Goal: Task Accomplishment & Management: Complete application form

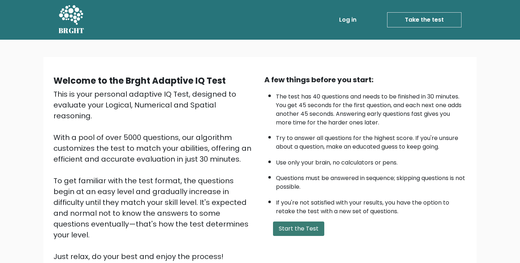
click at [294, 226] on button "Start the Test" at bounding box center [298, 229] width 51 height 14
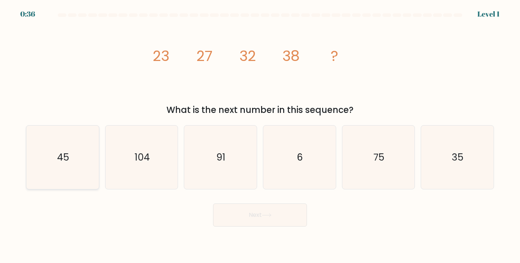
click at [85, 140] on icon "45" at bounding box center [63, 158] width 64 height 64
click at [260, 135] on input "a. 45" at bounding box center [260, 134] width 0 height 4
radio input "true"
click at [251, 209] on button "Next" at bounding box center [260, 215] width 94 height 23
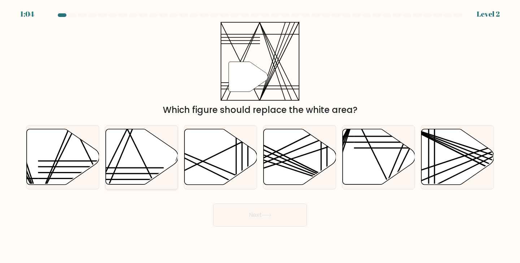
click at [168, 159] on icon at bounding box center [141, 157] width 73 height 56
click at [260, 135] on input "b." at bounding box center [260, 134] width 0 height 4
radio input "true"
click at [268, 211] on button "Next" at bounding box center [260, 215] width 94 height 23
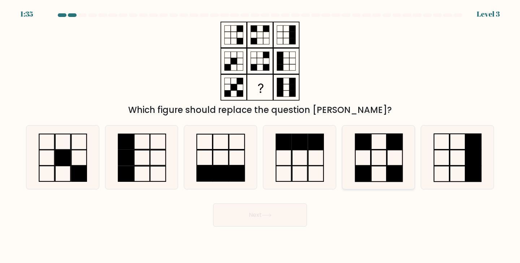
click at [379, 161] on icon at bounding box center [378, 158] width 64 height 64
click at [260, 135] on input "e." at bounding box center [260, 134] width 0 height 4
radio input "true"
click at [274, 221] on button "Next" at bounding box center [260, 215] width 94 height 23
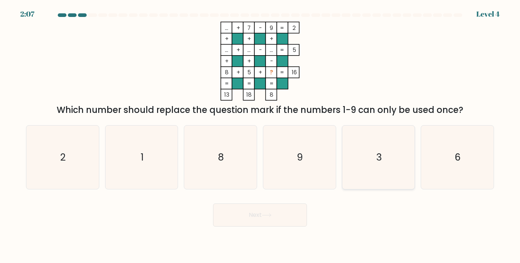
click at [404, 139] on icon "3" at bounding box center [378, 158] width 64 height 64
click at [260, 135] on input "e. 3" at bounding box center [260, 134] width 0 height 4
radio input "true"
click at [281, 217] on button "Next" at bounding box center [260, 215] width 94 height 23
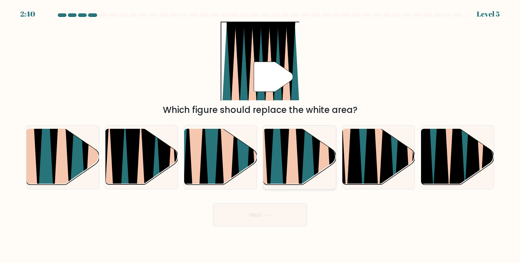
click at [283, 159] on icon at bounding box center [284, 128] width 16 height 145
click at [260, 135] on input "d." at bounding box center [260, 134] width 0 height 4
radio input "true"
click at [271, 213] on button "Next" at bounding box center [260, 215] width 94 height 23
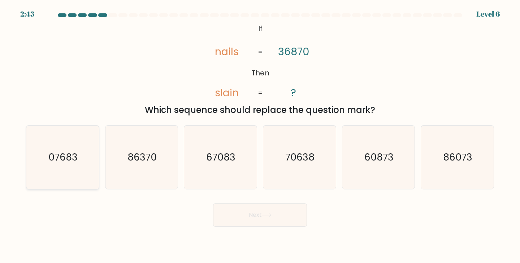
click at [83, 162] on icon "07683" at bounding box center [63, 158] width 64 height 64
click at [260, 135] on input "a. 07683" at bounding box center [260, 134] width 0 height 4
radio input "true"
click at [250, 218] on button "Next" at bounding box center [260, 215] width 94 height 23
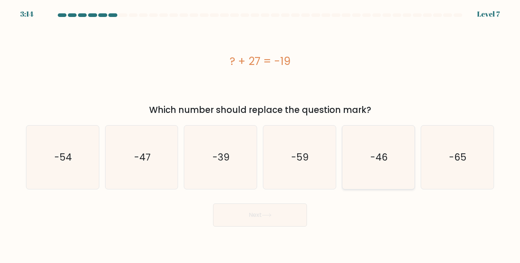
click at [390, 148] on icon "-46" at bounding box center [378, 158] width 64 height 64
click at [260, 135] on input "e. -46" at bounding box center [260, 134] width 0 height 4
radio input "true"
click at [283, 216] on button "Next" at bounding box center [260, 215] width 94 height 23
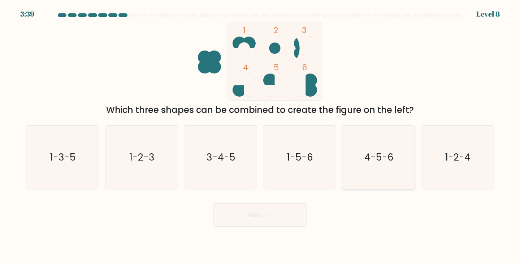
click at [384, 143] on icon "4-5-6" at bounding box center [378, 158] width 64 height 64
click at [260, 135] on input "e. 4-5-6" at bounding box center [260, 134] width 0 height 4
radio input "true"
click at [281, 228] on body "3:37 Level 8" at bounding box center [260, 131] width 520 height 263
click at [277, 218] on button "Next" at bounding box center [260, 215] width 94 height 23
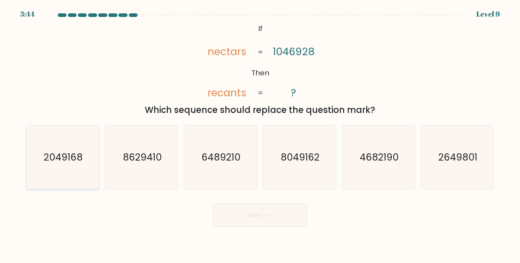
click at [51, 150] on icon "2049168" at bounding box center [63, 158] width 64 height 64
click at [260, 135] on input "a. 2049168" at bounding box center [260, 134] width 0 height 4
radio input "true"
click at [252, 224] on button "Next" at bounding box center [260, 215] width 94 height 23
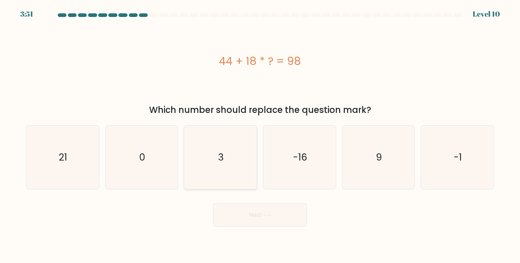
click at [228, 169] on icon "3" at bounding box center [220, 158] width 64 height 64
click at [260, 135] on input "c. 3" at bounding box center [260, 134] width 0 height 4
radio input "true"
click at [252, 213] on button "Next" at bounding box center [260, 215] width 94 height 23
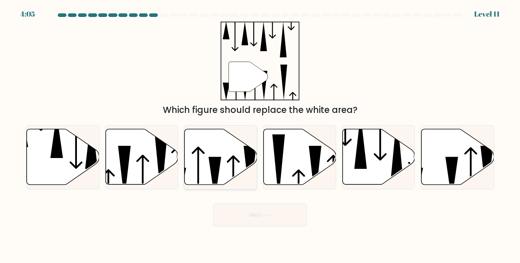
click at [207, 155] on icon at bounding box center [220, 157] width 73 height 56
click at [260, 135] on input "c." at bounding box center [260, 134] width 0 height 4
radio input "true"
click at [232, 214] on button "Next" at bounding box center [260, 215] width 94 height 23
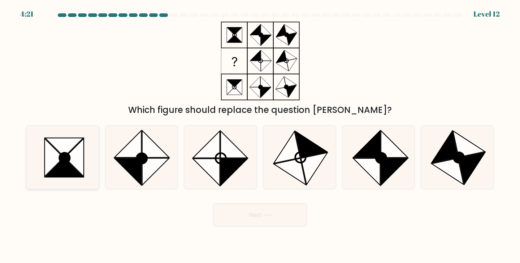
click at [71, 173] on icon at bounding box center [64, 167] width 38 height 19
click at [260, 135] on input "a." at bounding box center [260, 134] width 0 height 4
radio input "true"
click at [250, 212] on button "Next" at bounding box center [260, 215] width 94 height 23
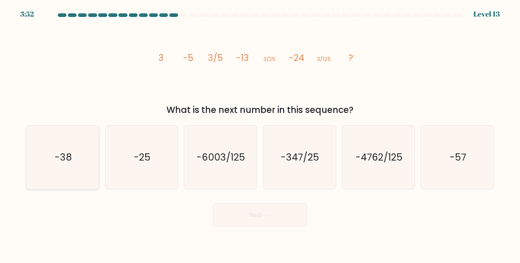
click at [64, 145] on icon "-38" at bounding box center [63, 158] width 64 height 64
click at [260, 135] on input "a. -38" at bounding box center [260, 134] width 0 height 4
radio input "true"
click at [232, 215] on button "Next" at bounding box center [260, 215] width 94 height 23
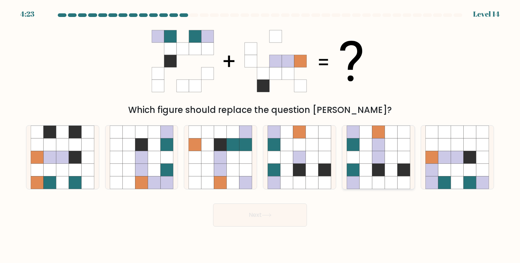
click at [384, 174] on icon at bounding box center [378, 170] width 13 height 13
click at [260, 135] on input "e." at bounding box center [260, 134] width 0 height 4
radio input "true"
click at [259, 214] on button "Next" at bounding box center [260, 215] width 94 height 23
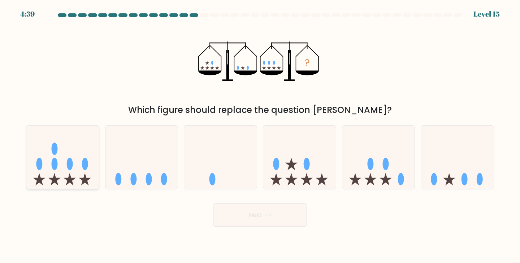
click at [73, 162] on ellipse at bounding box center [70, 164] width 6 height 12
click at [260, 135] on input "a." at bounding box center [260, 134] width 0 height 4
radio input "true"
click at [251, 207] on button "Next" at bounding box center [260, 215] width 94 height 23
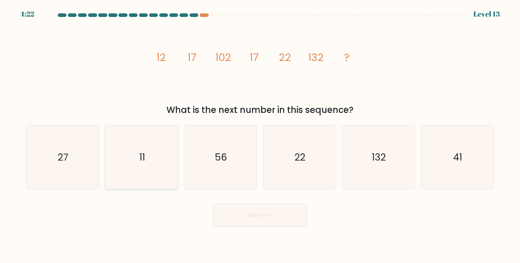
click at [120, 169] on icon "11" at bounding box center [142, 158] width 64 height 64
click at [260, 135] on input "b. 11" at bounding box center [260, 134] width 0 height 4
radio input "true"
click at [307, 158] on icon "22" at bounding box center [299, 158] width 64 height 64
click at [260, 135] on input "d. 22" at bounding box center [260, 134] width 0 height 4
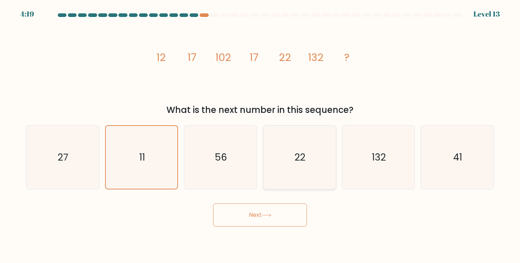
radio input "true"
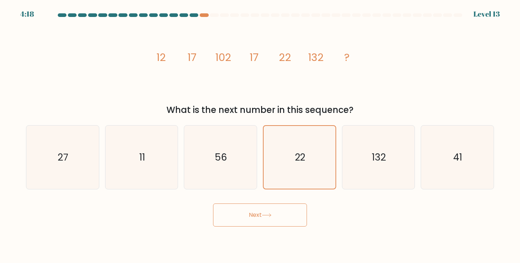
click at [289, 221] on button "Next" at bounding box center [260, 215] width 94 height 23
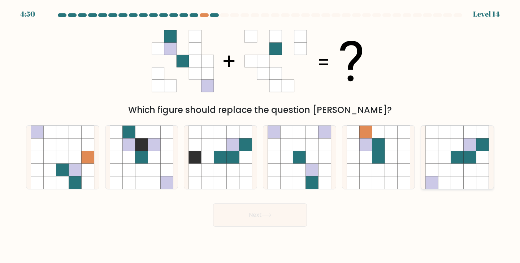
click at [447, 156] on icon at bounding box center [444, 157] width 13 height 13
click at [260, 135] on input "f." at bounding box center [260, 134] width 0 height 4
radio input "true"
click at [243, 224] on button "Next" at bounding box center [260, 215] width 94 height 23
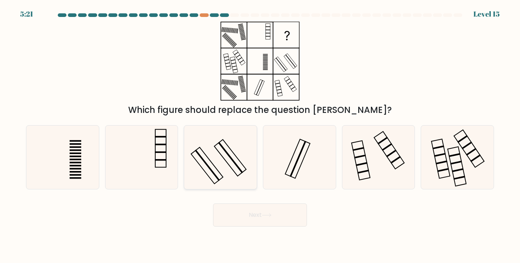
click at [230, 170] on icon at bounding box center [220, 158] width 64 height 64
click at [260, 135] on input "c." at bounding box center [260, 134] width 0 height 4
radio input "true"
click at [249, 211] on button "Next" at bounding box center [260, 215] width 94 height 23
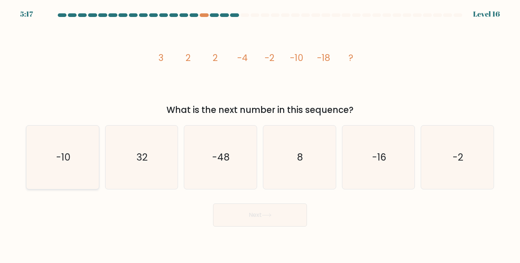
click at [88, 161] on icon "-10" at bounding box center [63, 158] width 64 height 64
click at [260, 135] on input "a. -10" at bounding box center [260, 134] width 0 height 4
radio input "true"
click at [282, 222] on button "Next" at bounding box center [260, 215] width 94 height 23
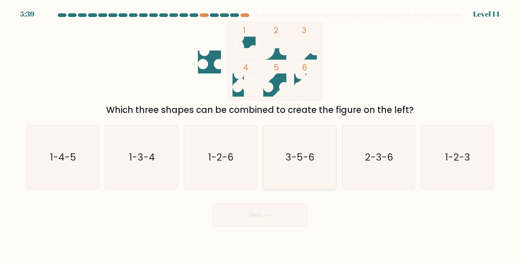
click at [269, 177] on icon "3-5-6" at bounding box center [299, 158] width 64 height 64
click at [260, 135] on input "d. 3-5-6" at bounding box center [260, 134] width 0 height 4
radio input "true"
click at [258, 217] on button "Next" at bounding box center [260, 215] width 94 height 23
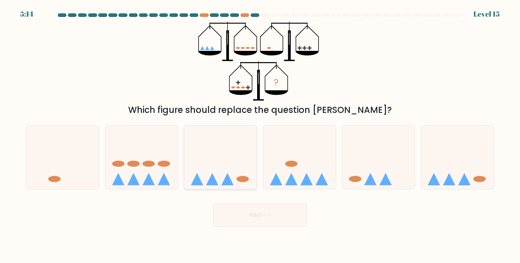
click at [208, 153] on icon at bounding box center [220, 157] width 73 height 60
click at [260, 135] on input "c." at bounding box center [260, 134] width 0 height 4
radio input "true"
click at [364, 154] on icon at bounding box center [378, 157] width 73 height 60
click at [260, 135] on input "e." at bounding box center [260, 134] width 0 height 4
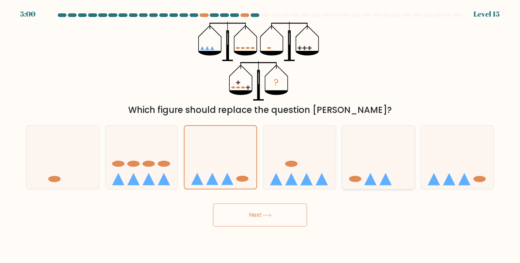
radio input "true"
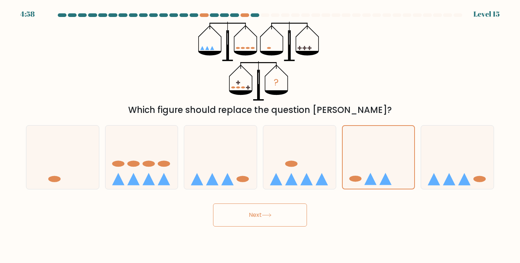
click at [256, 213] on button "Next" at bounding box center [260, 215] width 94 height 23
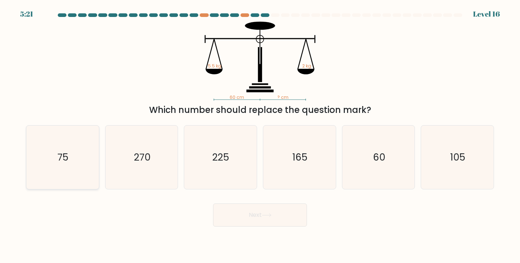
click at [55, 164] on icon "75" at bounding box center [63, 158] width 64 height 64
click at [260, 135] on input "a. 75" at bounding box center [260, 134] width 0 height 4
radio input "true"
click at [244, 214] on button "Next" at bounding box center [260, 215] width 94 height 23
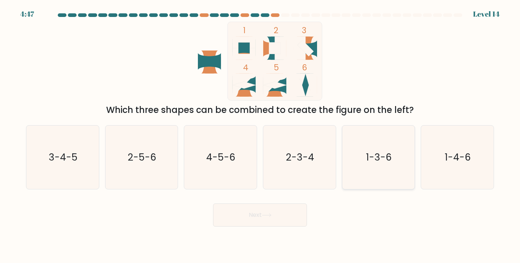
click at [392, 162] on icon "1-3-6" at bounding box center [378, 158] width 64 height 64
click at [260, 135] on input "e. 1-3-6" at bounding box center [260, 134] width 0 height 4
radio input "true"
click at [76, 158] on text "3-4-5" at bounding box center [63, 156] width 29 height 13
click at [260, 135] on input "a. 3-4-5" at bounding box center [260, 134] width 0 height 4
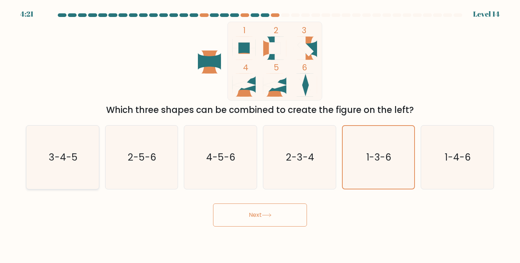
radio input "true"
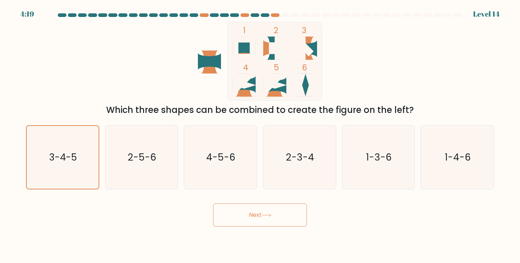
click at [251, 221] on button "Next" at bounding box center [260, 215] width 94 height 23
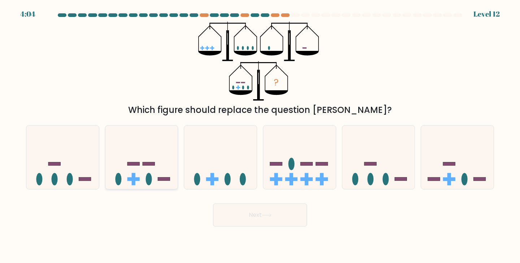
click at [147, 149] on icon at bounding box center [141, 157] width 73 height 60
click at [260, 135] on input "b." at bounding box center [260, 134] width 0 height 4
radio input "true"
click at [242, 218] on button "Next" at bounding box center [260, 215] width 94 height 23
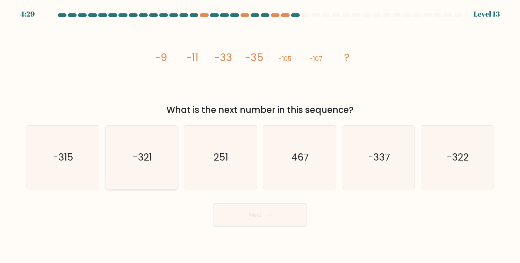
click at [164, 175] on icon "-321" at bounding box center [142, 158] width 64 height 64
click at [260, 135] on input "b. -321" at bounding box center [260, 134] width 0 height 4
radio input "true"
click at [253, 209] on button "Next" at bounding box center [260, 215] width 94 height 23
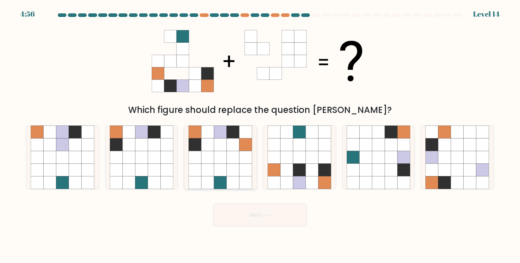
click at [225, 147] on icon at bounding box center [220, 144] width 13 height 13
click at [260, 135] on input "c." at bounding box center [260, 134] width 0 height 4
radio input "true"
click at [264, 223] on button "Next" at bounding box center [260, 215] width 94 height 23
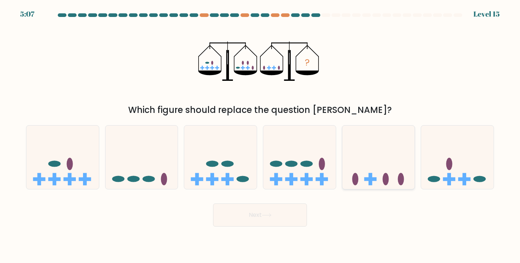
click at [379, 172] on icon at bounding box center [378, 157] width 73 height 60
click at [260, 135] on input "e." at bounding box center [260, 134] width 0 height 4
radio input "true"
click at [284, 214] on button "Next" at bounding box center [260, 215] width 94 height 23
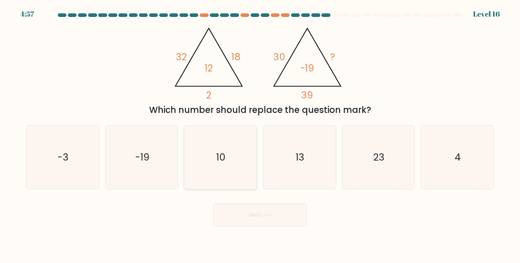
click at [204, 154] on icon "10" at bounding box center [220, 158] width 64 height 64
click at [260, 135] on input "c. 10" at bounding box center [260, 134] width 0 height 4
radio input "true"
click at [236, 219] on button "Next" at bounding box center [260, 215] width 94 height 23
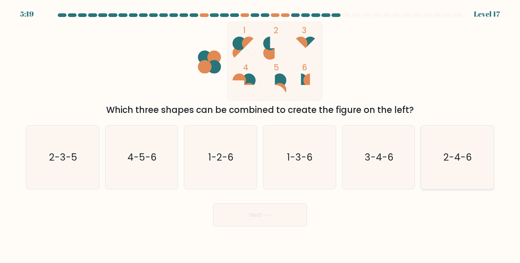
click at [433, 162] on icon "2-4-6" at bounding box center [457, 158] width 64 height 64
click at [260, 135] on input "f. 2-4-6" at bounding box center [260, 134] width 0 height 4
radio input "true"
click at [276, 224] on button "Next" at bounding box center [260, 215] width 94 height 23
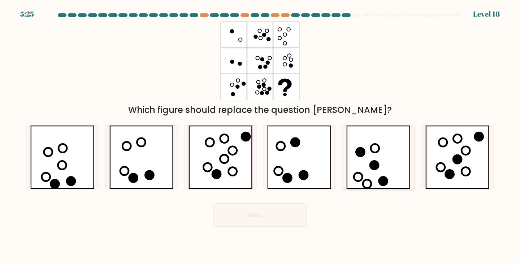
click at [390, 180] on icon at bounding box center [378, 158] width 64 height 64
click at [260, 135] on input "e." at bounding box center [260, 134] width 0 height 4
radio input "true"
click at [480, 164] on icon at bounding box center [457, 158] width 64 height 64
click at [260, 135] on input "f." at bounding box center [260, 134] width 0 height 4
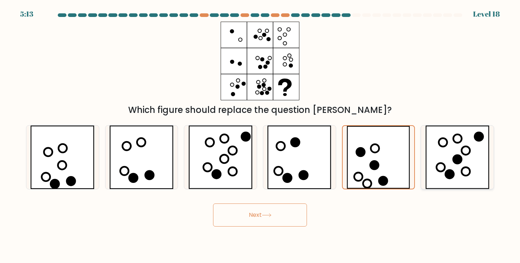
radio input "true"
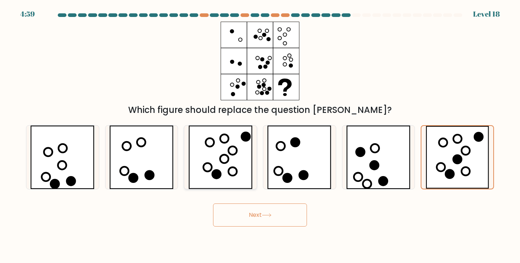
click at [243, 178] on icon at bounding box center [220, 158] width 64 height 64
click at [260, 135] on input "c." at bounding box center [260, 134] width 0 height 4
radio input "true"
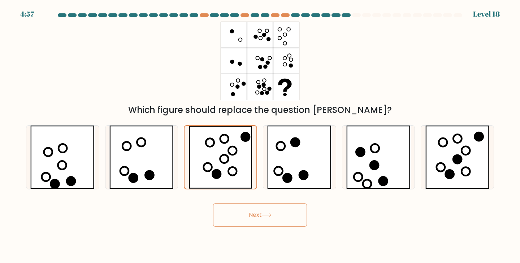
click at [256, 215] on button "Next" at bounding box center [260, 215] width 94 height 23
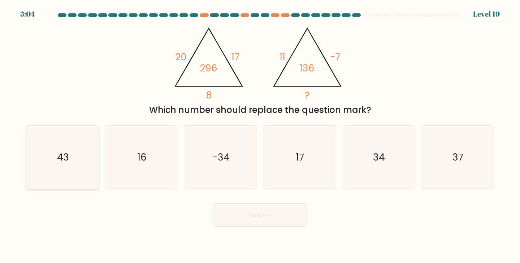
click at [54, 162] on icon "43" at bounding box center [63, 158] width 64 height 64
click at [260, 135] on input "a. 43" at bounding box center [260, 134] width 0 height 4
radio input "true"
click at [257, 218] on button "Next" at bounding box center [260, 215] width 94 height 23
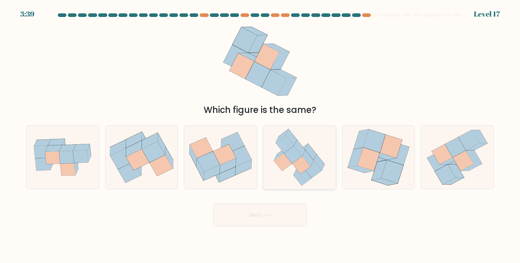
click at [291, 168] on icon at bounding box center [299, 158] width 62 height 64
click at [260, 135] on input "d." at bounding box center [260, 134] width 0 height 4
radio input "true"
click at [270, 221] on button "Next" at bounding box center [260, 215] width 94 height 23
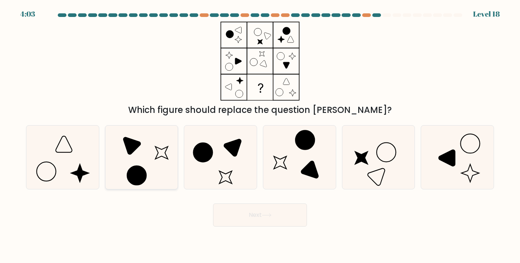
click at [149, 161] on icon at bounding box center [142, 158] width 64 height 64
click at [260, 135] on input "b." at bounding box center [260, 134] width 0 height 4
radio input "true"
click at [262, 222] on button "Next" at bounding box center [260, 215] width 94 height 23
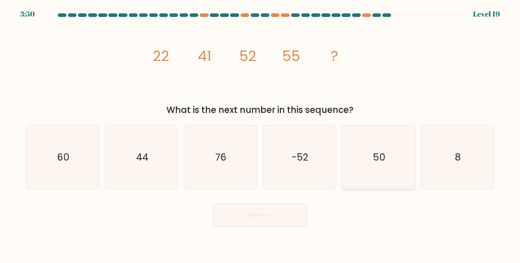
click at [372, 168] on icon "50" at bounding box center [378, 158] width 64 height 64
click at [260, 135] on input "e. 50" at bounding box center [260, 134] width 0 height 4
radio input "true"
click at [267, 215] on icon at bounding box center [266, 215] width 9 height 3
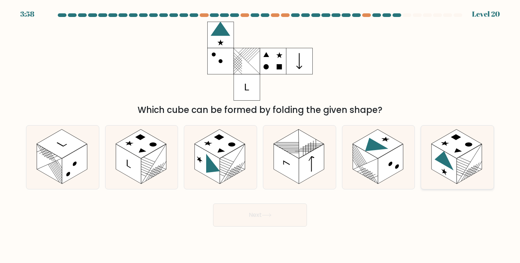
click at [449, 172] on rect at bounding box center [443, 164] width 25 height 40
click at [260, 135] on input "f." at bounding box center [260, 134] width 0 height 4
radio input "true"
click at [256, 223] on button "Next" at bounding box center [260, 215] width 94 height 23
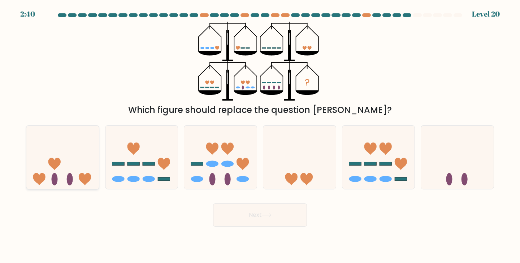
click at [85, 155] on icon at bounding box center [62, 157] width 73 height 60
click at [260, 135] on input "a." at bounding box center [260, 134] width 0 height 4
radio input "true"
click at [284, 216] on button "Next" at bounding box center [260, 215] width 94 height 23
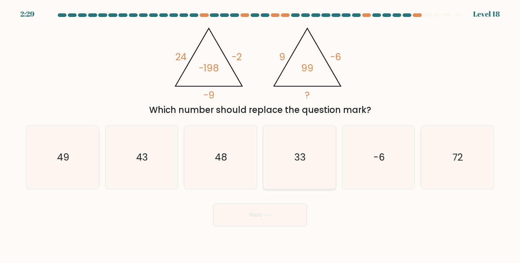
click at [302, 167] on icon "33" at bounding box center [299, 158] width 64 height 64
click at [260, 135] on input "d. 33" at bounding box center [260, 134] width 0 height 4
radio input "true"
click at [273, 222] on button "Next" at bounding box center [260, 215] width 94 height 23
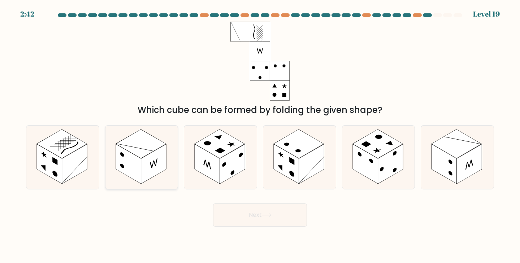
click at [148, 157] on rect at bounding box center [153, 164] width 25 height 40
click at [260, 135] on input "b." at bounding box center [260, 134] width 0 height 4
radio input "true"
click at [239, 217] on button "Next" at bounding box center [260, 215] width 94 height 23
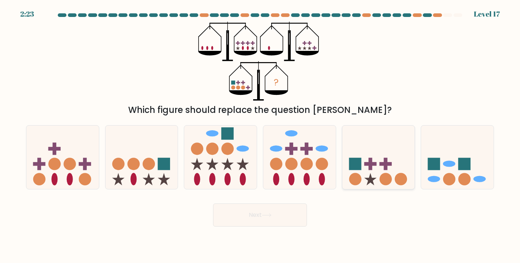
click at [378, 162] on icon at bounding box center [378, 157] width 73 height 60
click at [260, 135] on input "e." at bounding box center [260, 134] width 0 height 4
radio input "true"
click at [272, 221] on button "Next" at bounding box center [260, 215] width 94 height 23
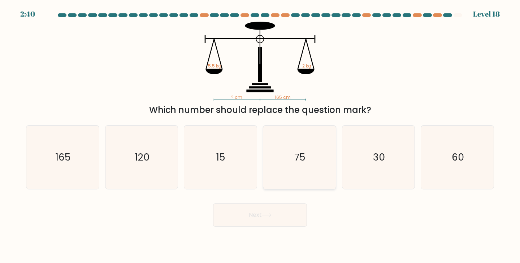
click at [283, 183] on icon "75" at bounding box center [299, 158] width 64 height 64
click at [260, 135] on input "d. 75" at bounding box center [260, 134] width 0 height 4
radio input "true"
click at [274, 211] on button "Next" at bounding box center [260, 215] width 94 height 23
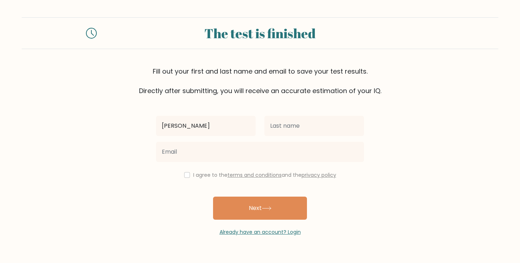
type input "Willem"
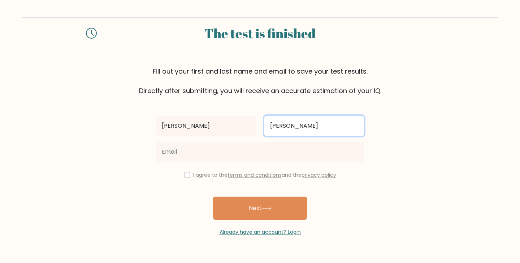
type input "[PERSON_NAME]"
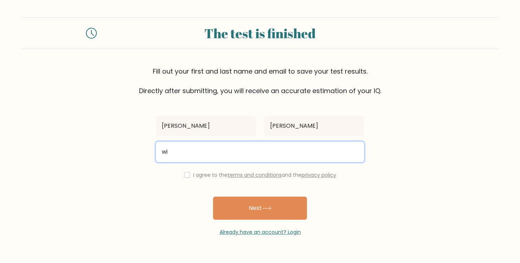
type input "wjp.vanandel@gmail.com"
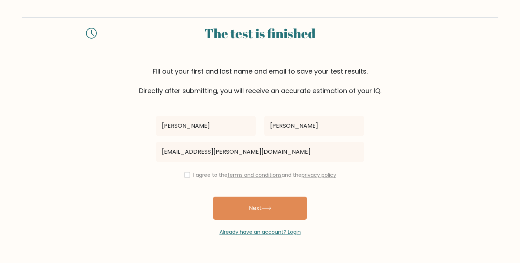
click at [193, 175] on label "I agree to the terms and conditions and the privacy policy" at bounding box center [264, 174] width 143 height 7
click at [184, 174] on input "checkbox" at bounding box center [187, 175] width 6 height 6
checkbox input "true"
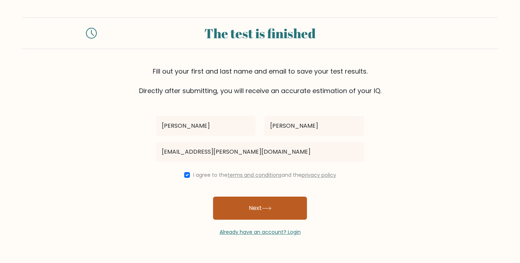
click at [236, 202] on button "Next" at bounding box center [260, 208] width 94 height 23
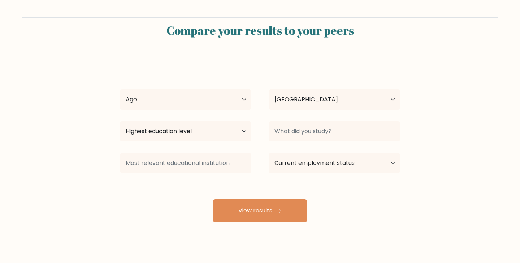
select select "NL"
click at [197, 105] on select "Age Under 18 years old 18-24 years old 25-34 years old 35-44 years old 45-54 ye…" at bounding box center [185, 100] width 131 height 20
select select "25_34"
click at [120, 90] on select "Age Under 18 years old 18-24 years old 25-34 years old 35-44 years old 45-54 ye…" at bounding box center [185, 100] width 131 height 20
click at [182, 132] on select "Highest education level No schooling Primary Lower Secondary Upper Secondary Oc…" at bounding box center [185, 131] width 131 height 20
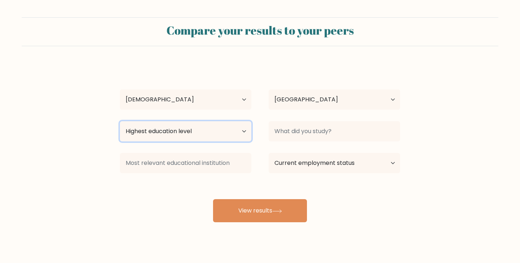
select select "masters_degree"
click at [120, 121] on select "Highest education level No schooling Primary Lower Secondary Upper Secondary Oc…" at bounding box center [185, 131] width 131 height 20
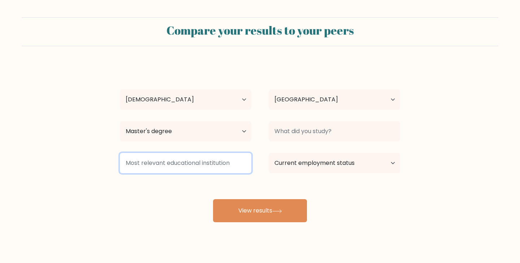
click at [185, 162] on input at bounding box center [185, 163] width 131 height 20
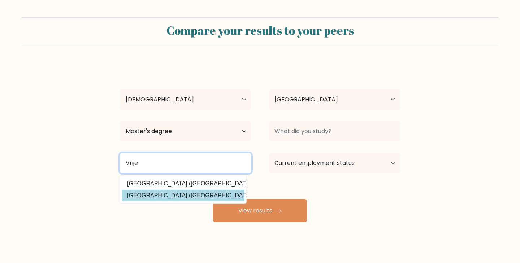
type input "Vrije"
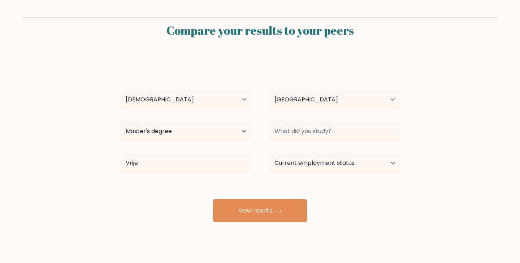
click at [198, 198] on div "Willem van Andel Age Under 18 years old 18-24 years old 25-34 years old 35-44 y…" at bounding box center [259, 143] width 289 height 159
click at [302, 157] on select "Current employment status Employed Student Retired Other / prefer not to answer" at bounding box center [334, 163] width 131 height 20
select select "student"
click at [269, 153] on select "Current employment status Employed Student Retired Other / prefer not to answer" at bounding box center [334, 163] width 131 height 20
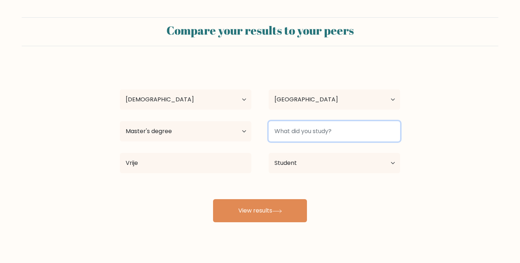
click at [312, 139] on input at bounding box center [334, 131] width 131 height 20
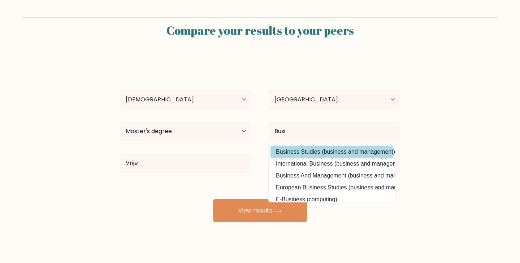
click at [315, 151] on option "Business Studies (business and management)" at bounding box center [331, 152] width 123 height 12
type input "Business Studies"
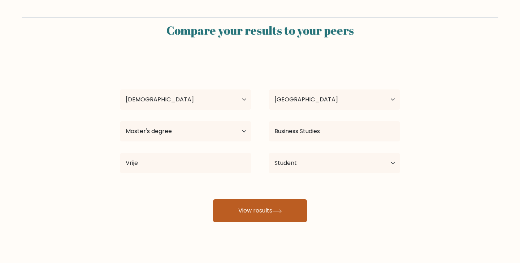
click at [279, 214] on button "View results" at bounding box center [260, 210] width 94 height 23
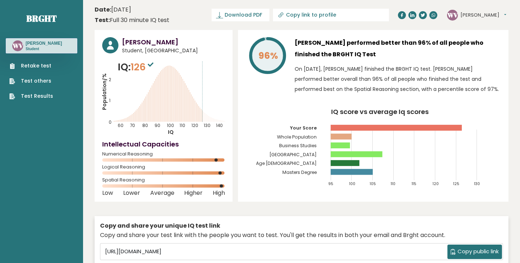
click at [28, 96] on link "Test Results" at bounding box center [31, 96] width 44 height 8
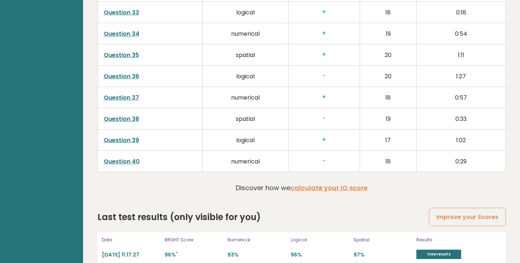
scroll to position [1838, 0]
click at [442, 208] on link "Improve your Scores" at bounding box center [467, 217] width 77 height 18
